Goal: Transaction & Acquisition: Purchase product/service

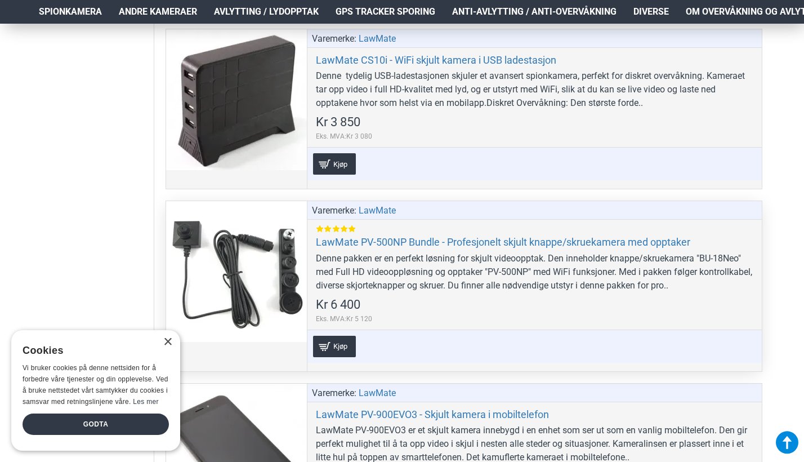
scroll to position [2206, 2]
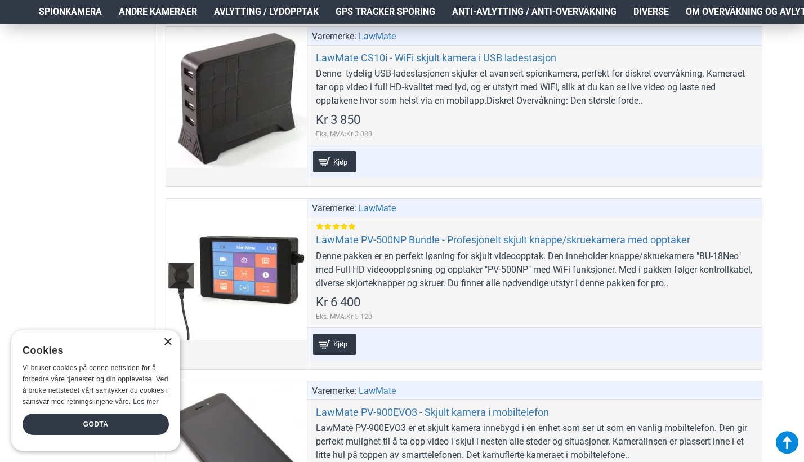
click at [166, 343] on div "×" at bounding box center [167, 342] width 8 height 8
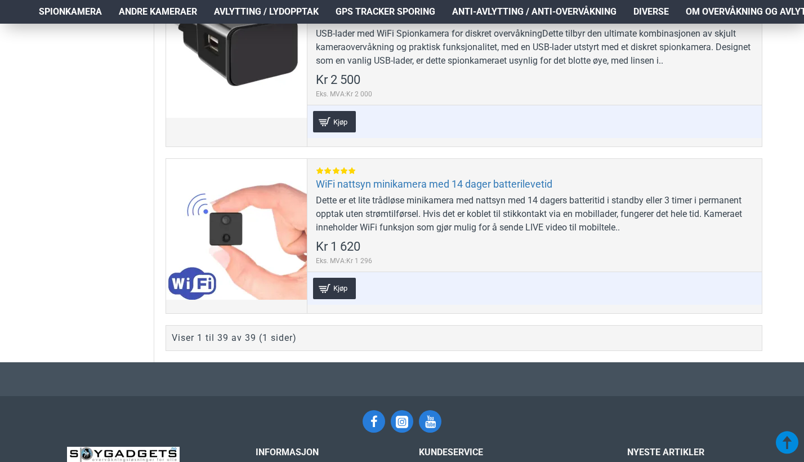
scroll to position [6775, 3]
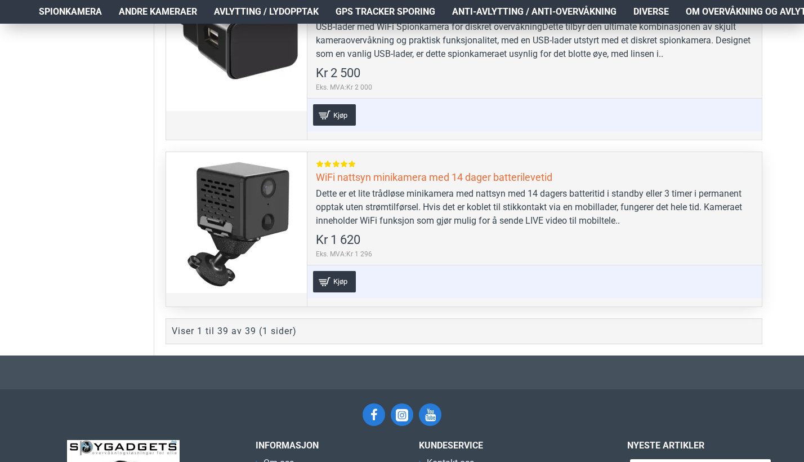
click at [353, 171] on link "WiFi nattsyn minikamera med 14 dager batterilevetid" at bounding box center [434, 177] width 237 height 13
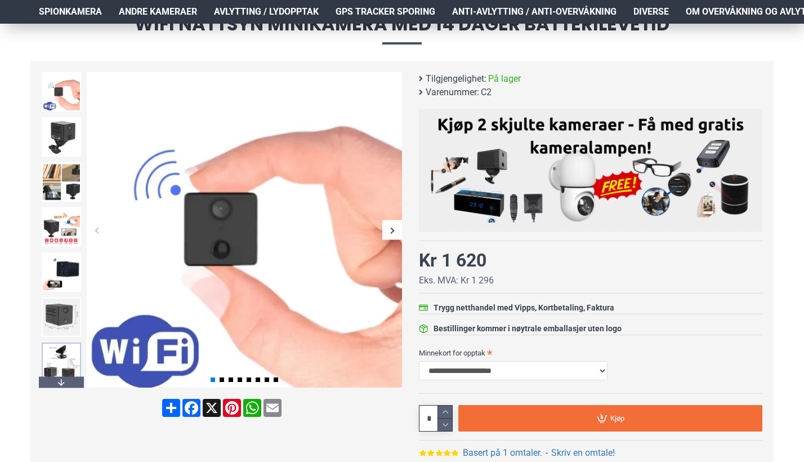
scroll to position [118, 0]
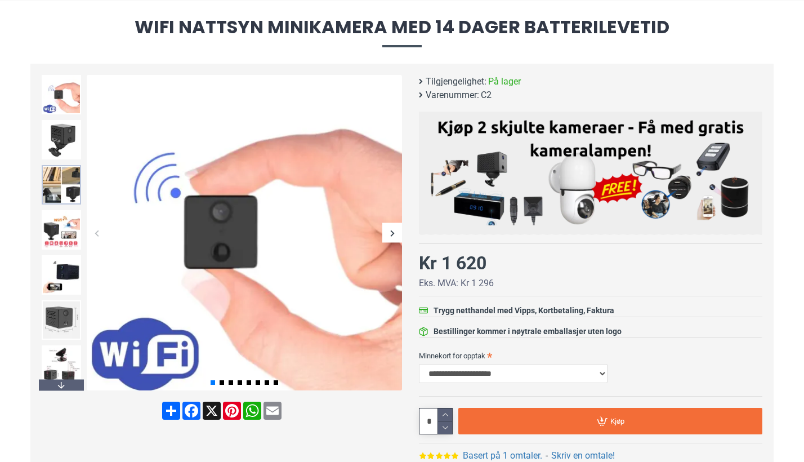
click at [80, 192] on img at bounding box center [61, 184] width 39 height 39
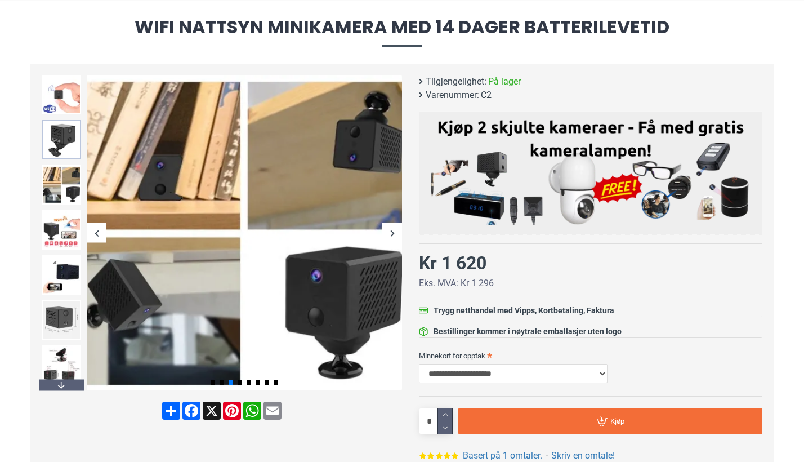
click at [65, 139] on img at bounding box center [61, 139] width 39 height 39
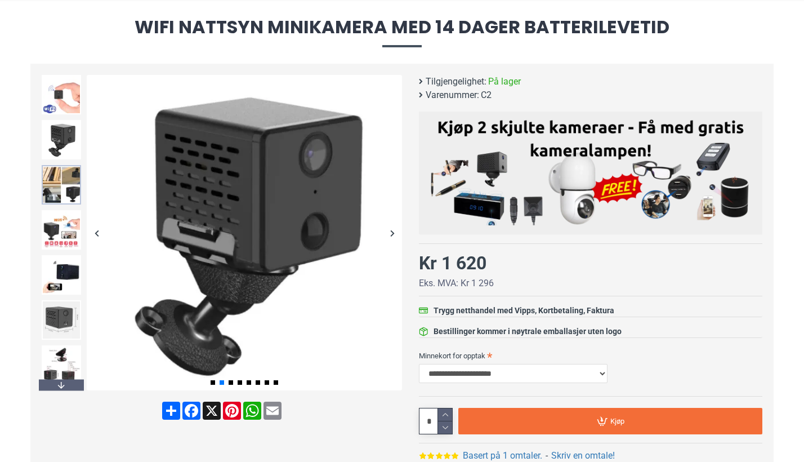
click at [55, 179] on img at bounding box center [61, 184] width 39 height 39
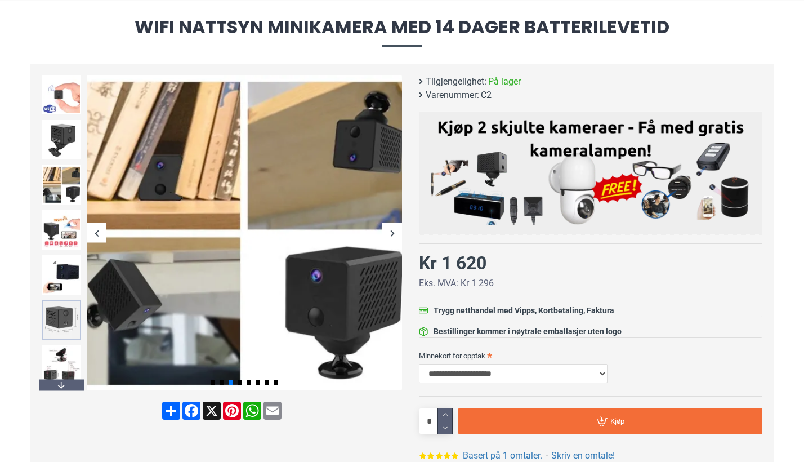
click at [57, 314] on img at bounding box center [61, 319] width 39 height 39
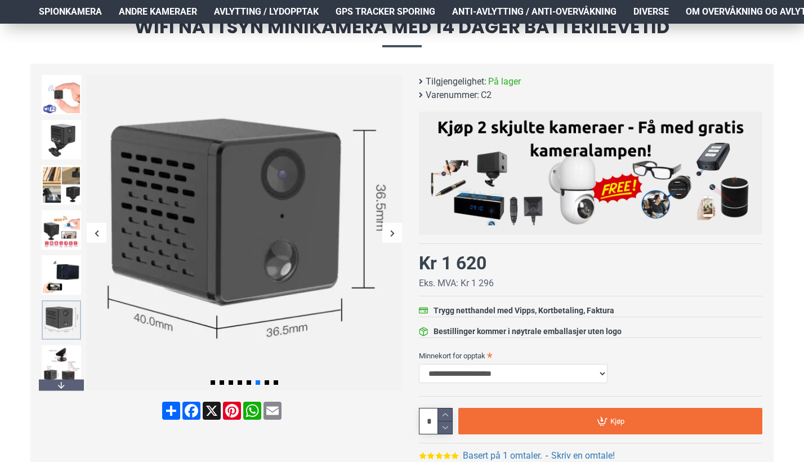
scroll to position [166, 0]
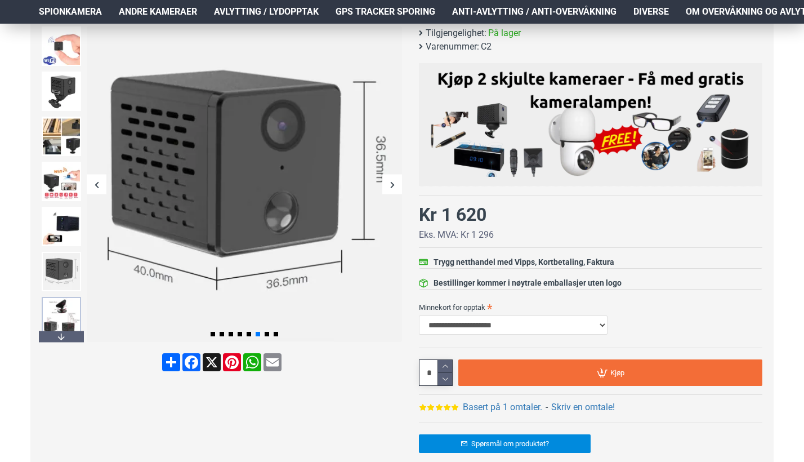
click at [62, 314] on img at bounding box center [61, 316] width 39 height 39
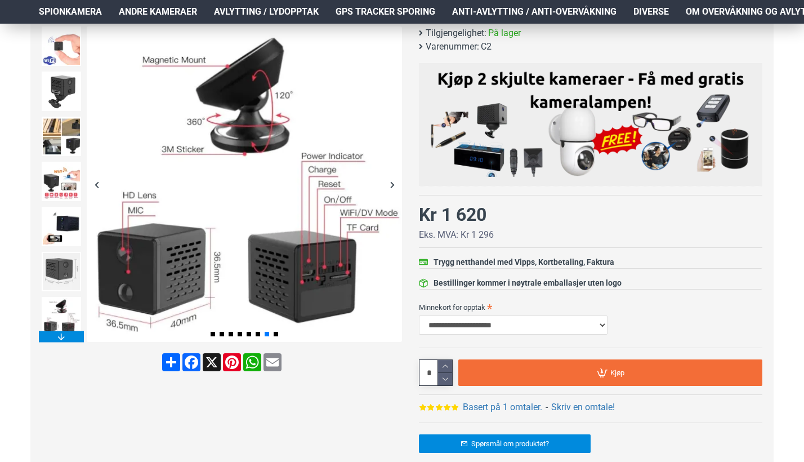
click at [57, 340] on div "Next slide" at bounding box center [61, 336] width 45 height 11
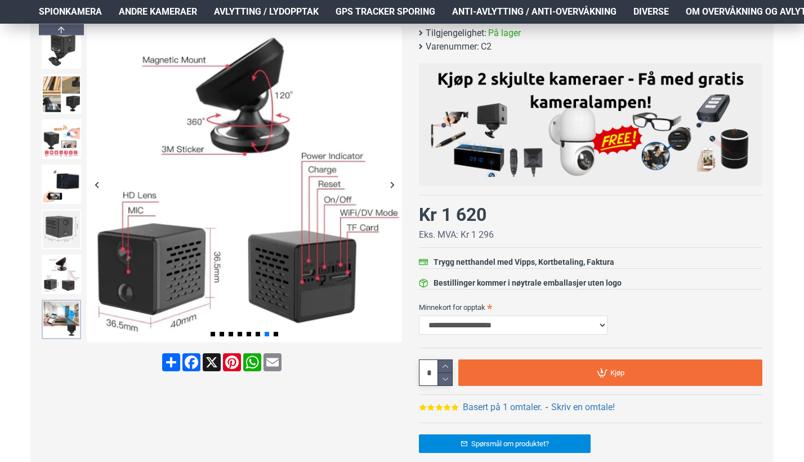
click at [66, 326] on img at bounding box center [61, 319] width 39 height 39
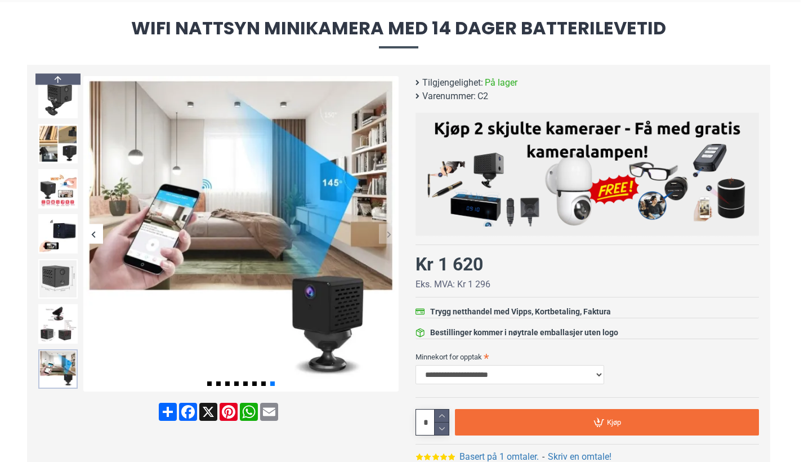
scroll to position [99, 3]
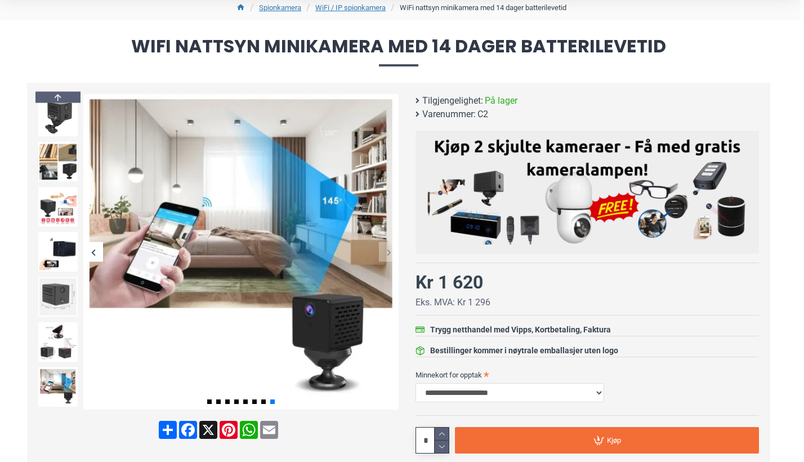
click at [61, 362] on div at bounding box center [57, 341] width 45 height 45
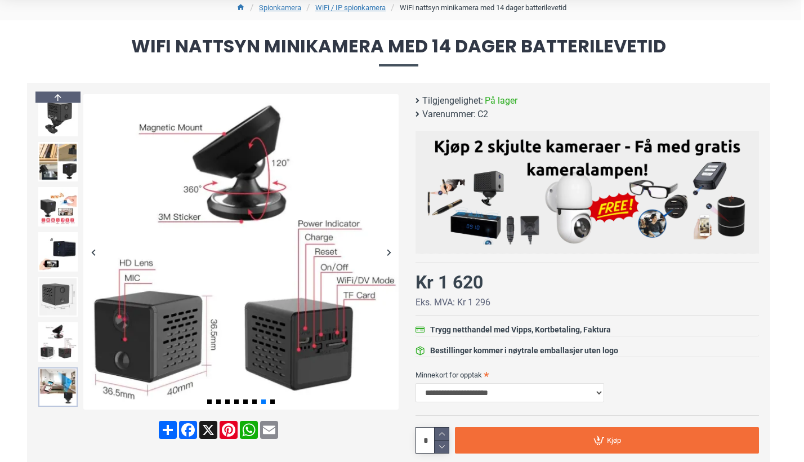
click at [52, 368] on img at bounding box center [57, 386] width 39 height 39
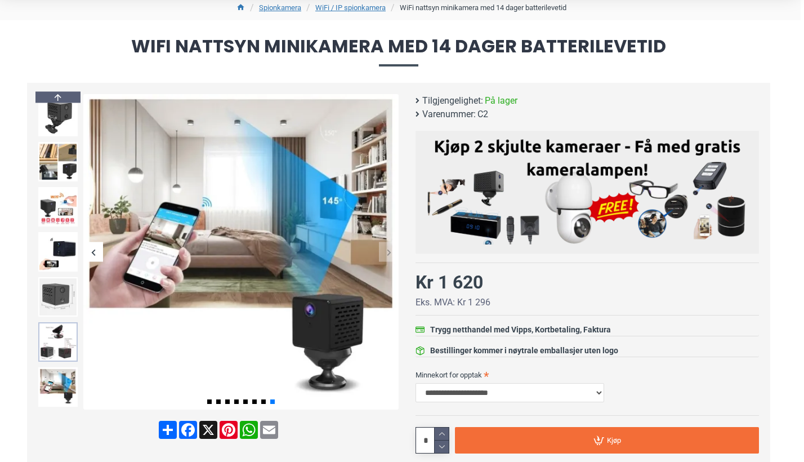
click at [70, 328] on img at bounding box center [57, 341] width 39 height 39
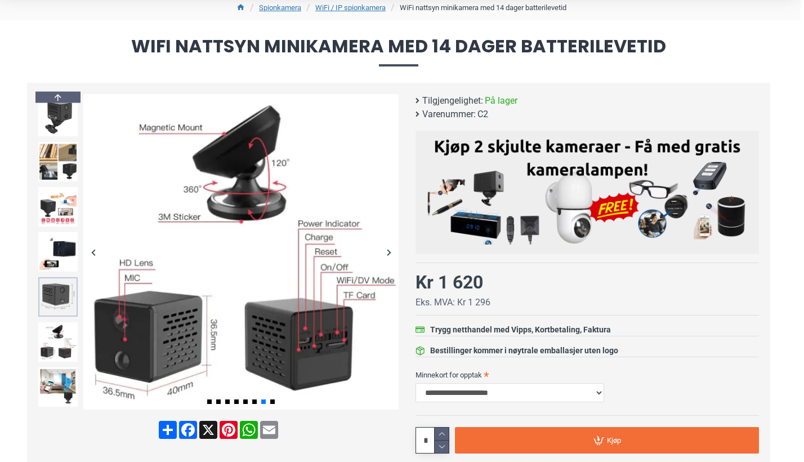
click at [73, 284] on img at bounding box center [57, 296] width 39 height 39
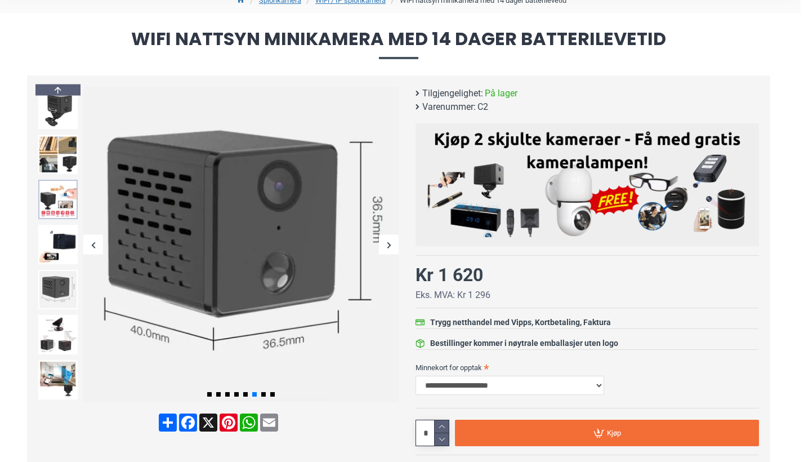
scroll to position [107, 3]
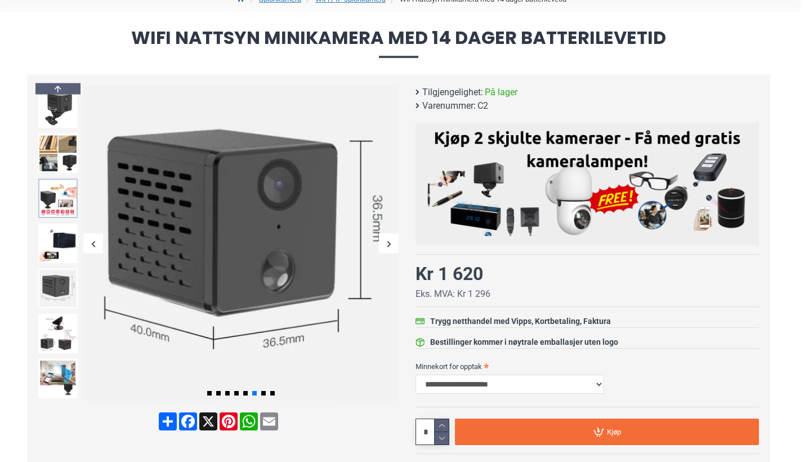
click at [65, 211] on img at bounding box center [57, 198] width 39 height 39
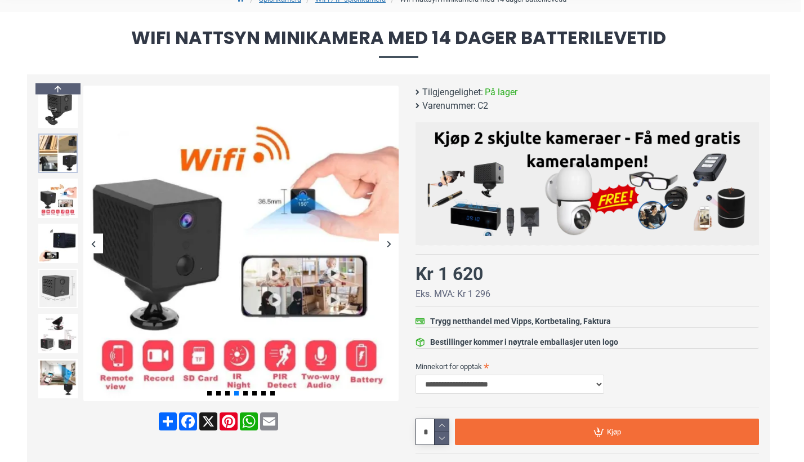
click at [65, 171] on img at bounding box center [57, 153] width 39 height 39
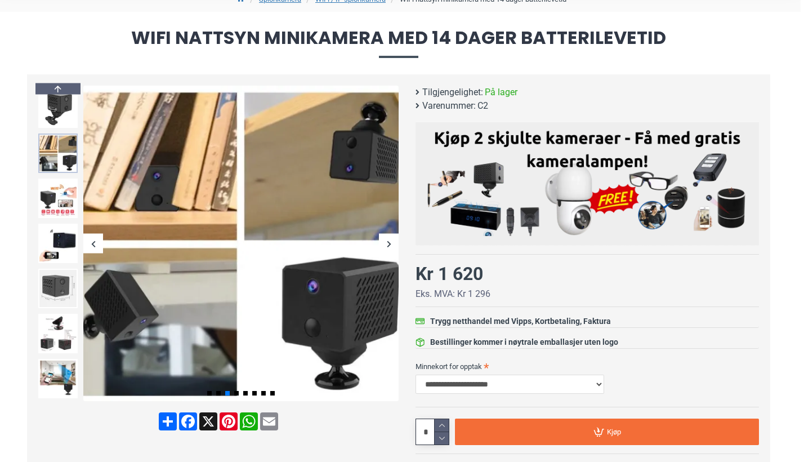
scroll to position [74, 3]
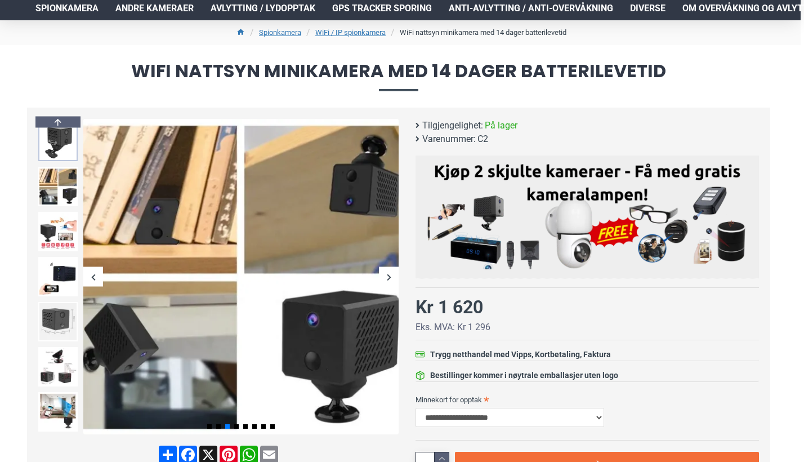
click at [60, 152] on img at bounding box center [57, 141] width 39 height 39
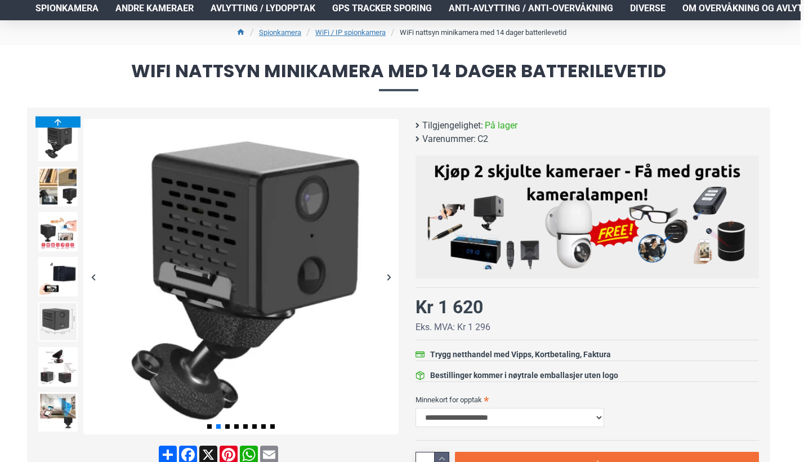
click at [63, 120] on div "Previous slide" at bounding box center [57, 121] width 45 height 11
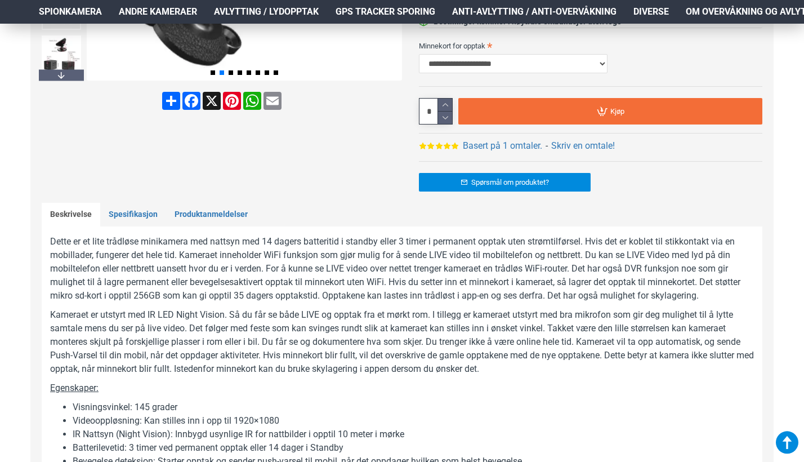
scroll to position [429, 3]
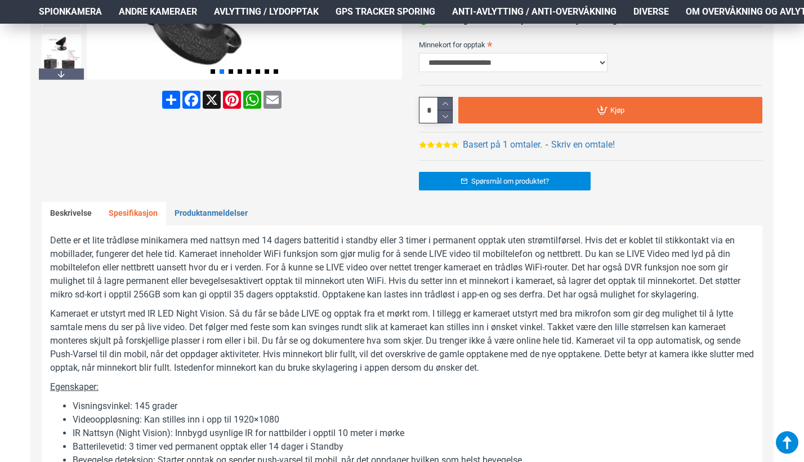
click at [119, 221] on link "Spesifikasjon" at bounding box center [133, 214] width 66 height 24
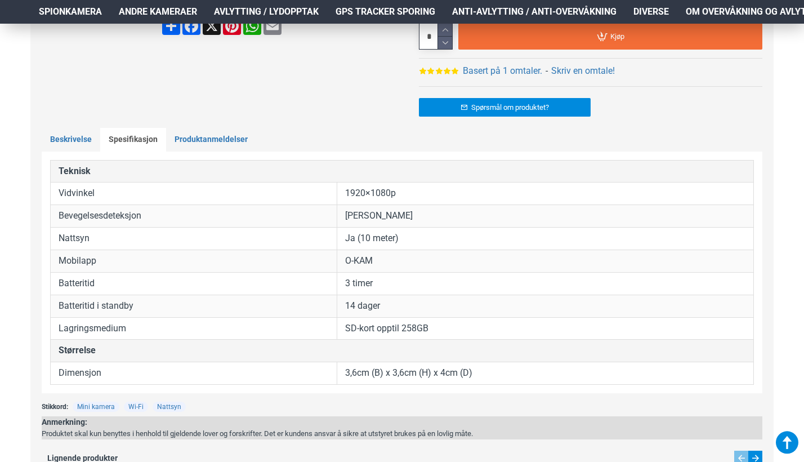
scroll to position [509, 3]
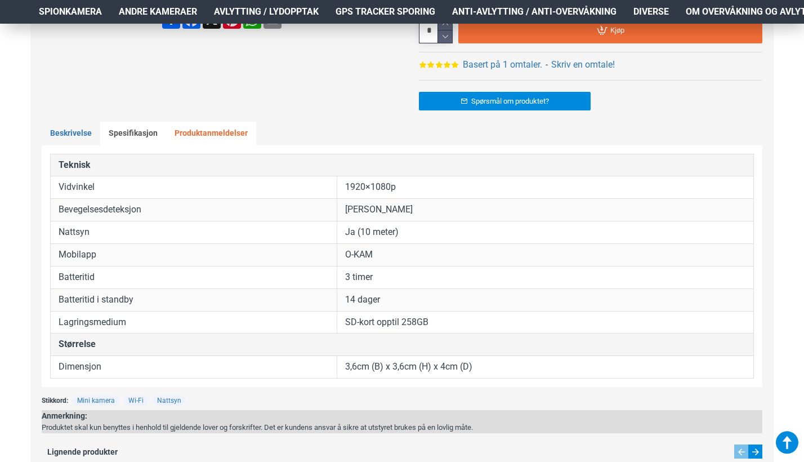
click at [184, 128] on link "Produktanmeldelser" at bounding box center [211, 134] width 90 height 24
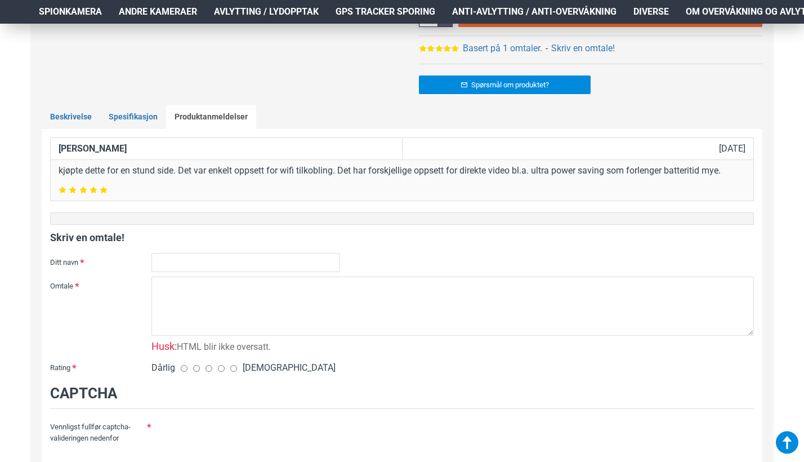
scroll to position [526, 3]
click at [72, 117] on link "Beskrivelse" at bounding box center [71, 117] width 59 height 24
